Goal: Information Seeking & Learning: Learn about a topic

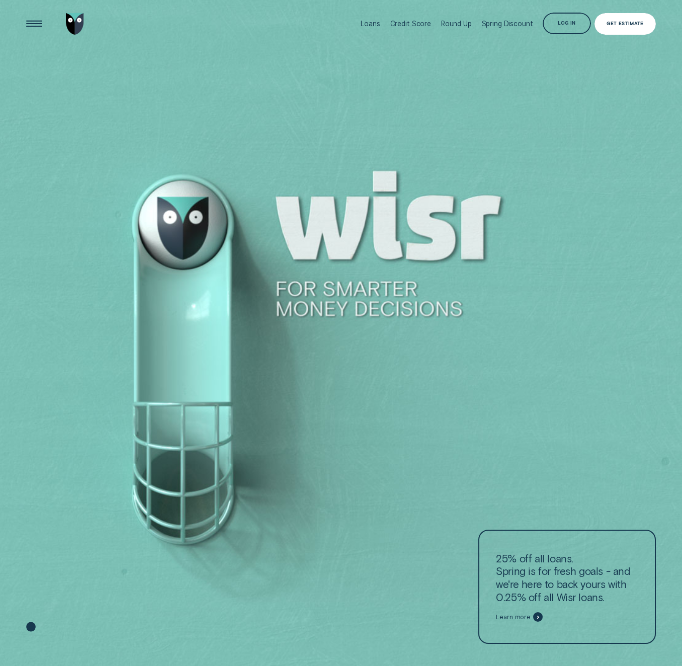
click at [626, 27] on div "Get Estimate" at bounding box center [625, 24] width 61 height 22
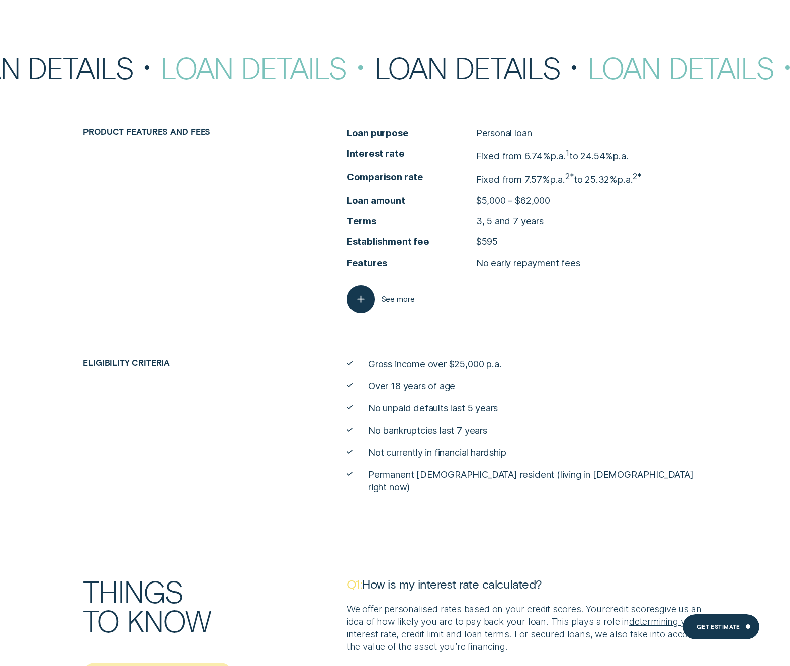
scroll to position [4478, 0]
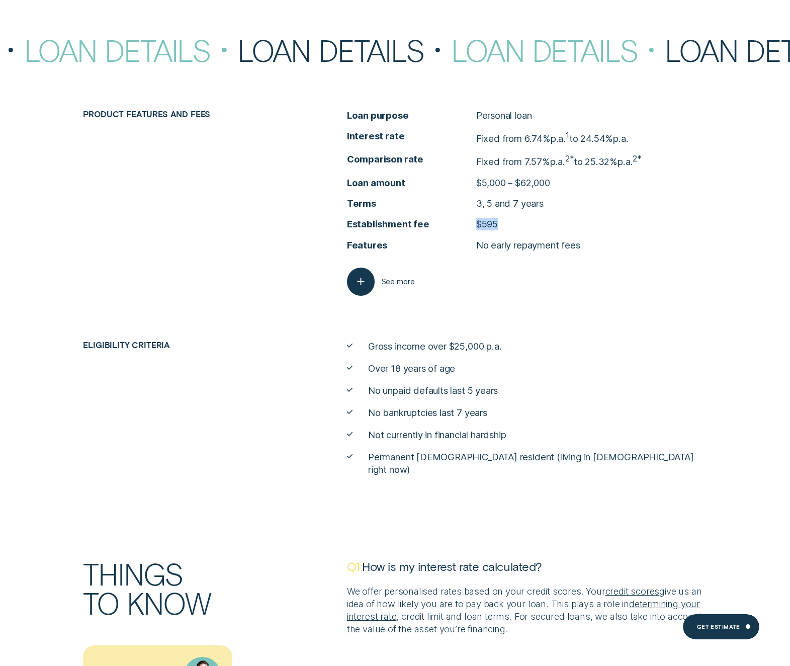
drag, startPoint x: 482, startPoint y: 225, endPoint x: 469, endPoint y: 224, distance: 13.1
click at [469, 224] on li "Establishment fee $595" at bounding box center [527, 224] width 360 height 13
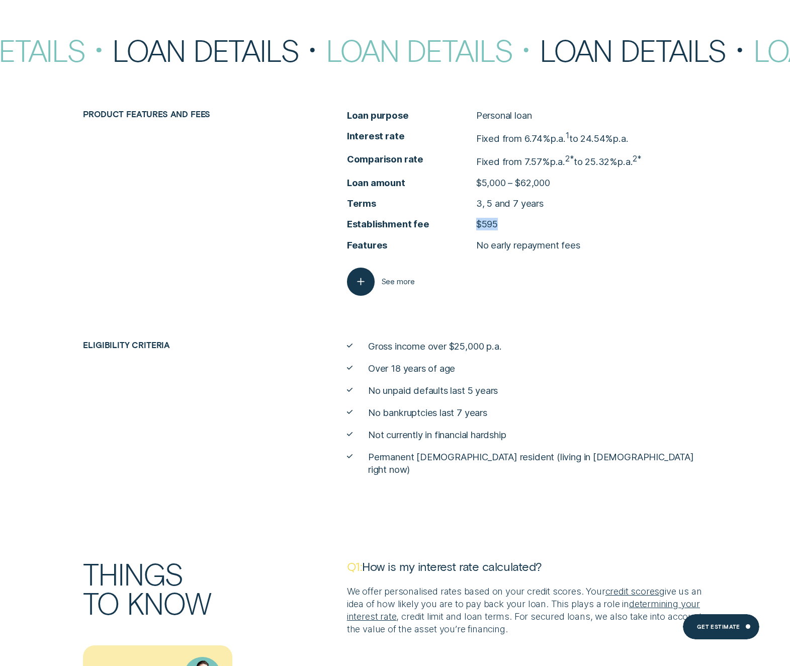
copy li "$595"
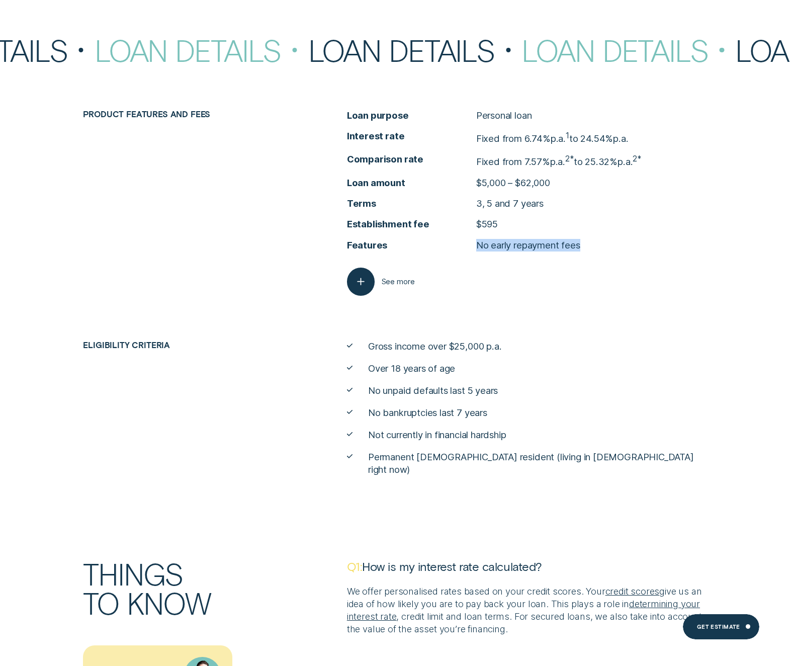
drag, startPoint x: 595, startPoint y: 244, endPoint x: 458, endPoint y: 249, distance: 137.4
click at [458, 249] on li "Features No early repayment fees" at bounding box center [527, 245] width 360 height 13
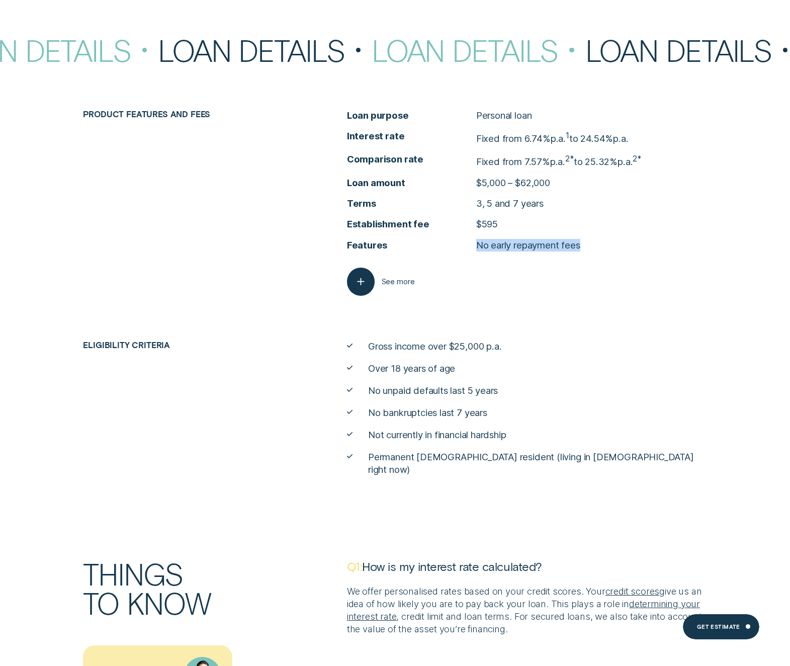
copy li "No early repayment fees"
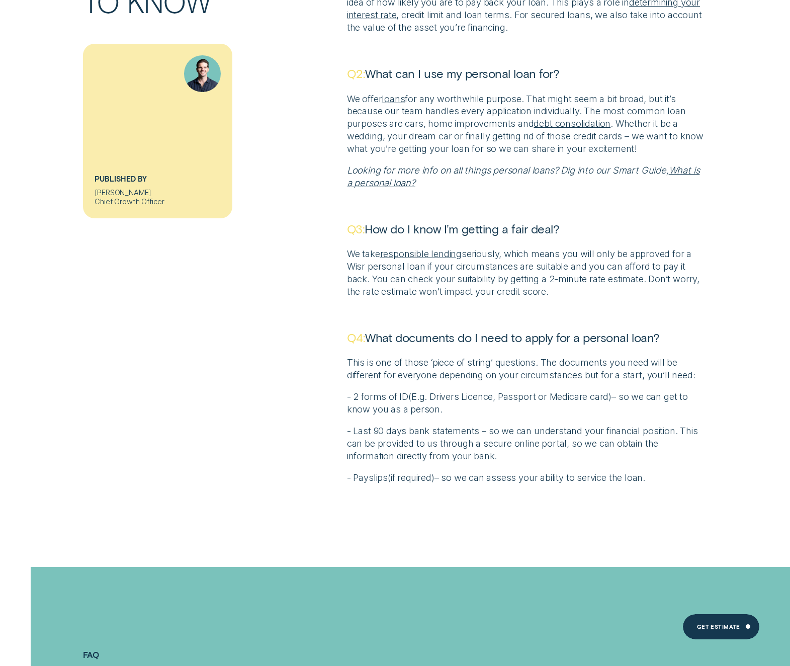
scroll to position [5081, 0]
